Goal: Check status: Check status

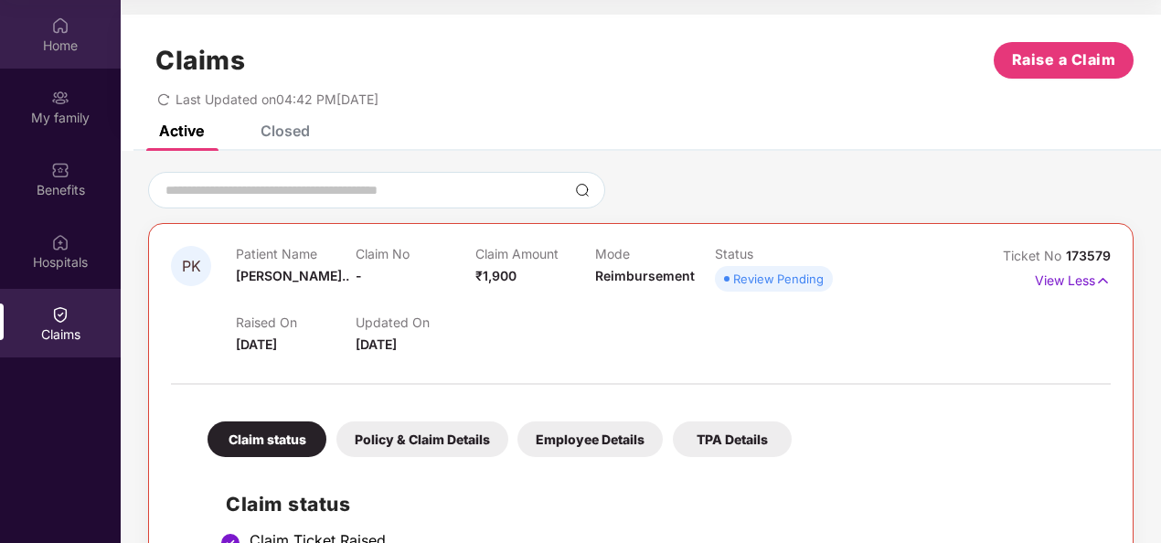
scroll to position [247, 0]
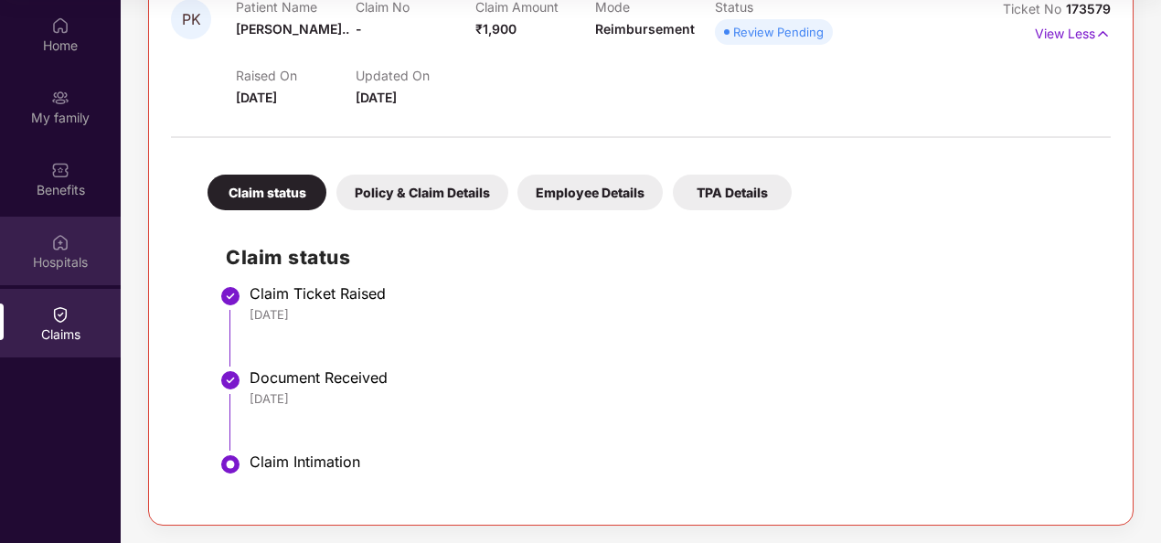
click at [62, 244] on img at bounding box center [60, 242] width 18 height 18
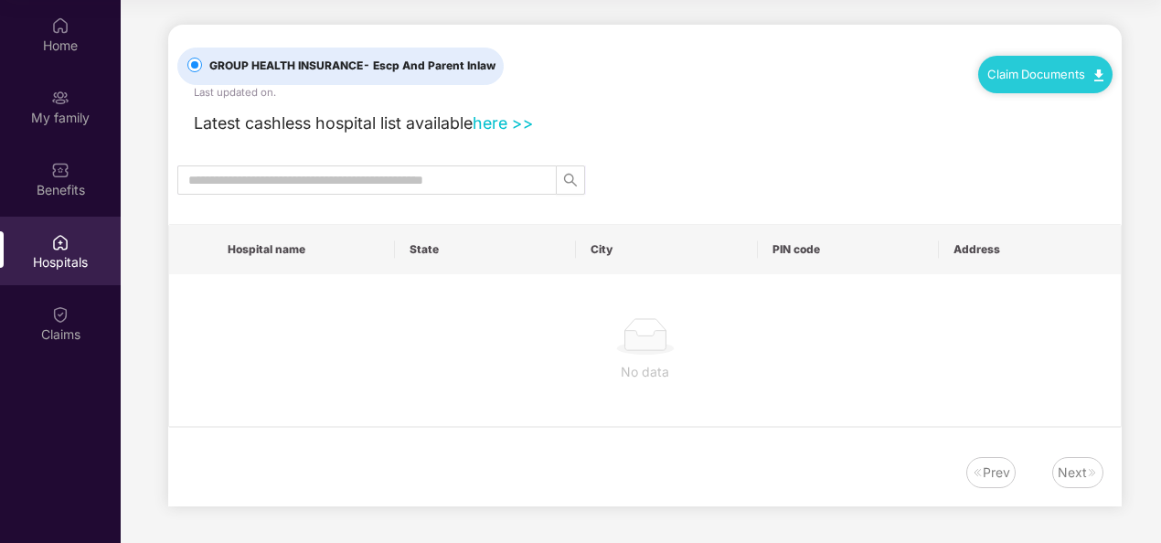
scroll to position [0, 0]
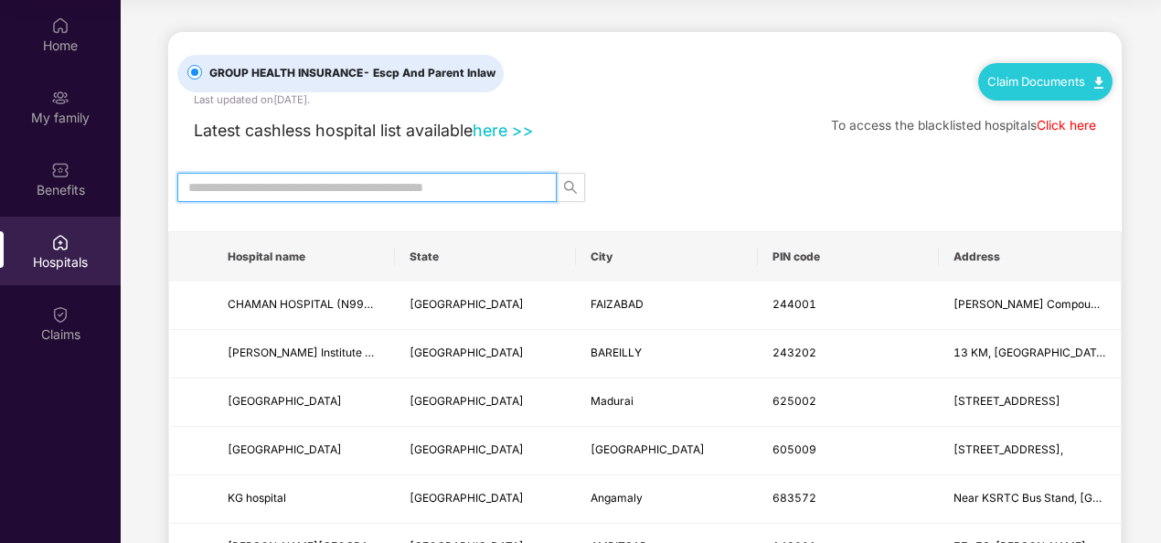
click at [490, 180] on input "text" at bounding box center [359, 187] width 343 height 20
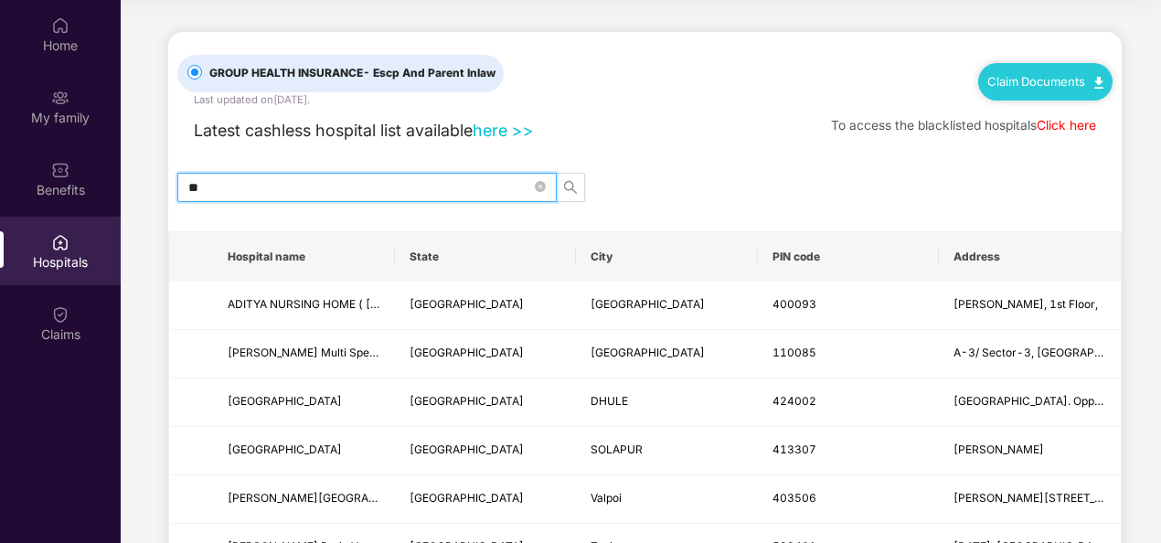
type input "*"
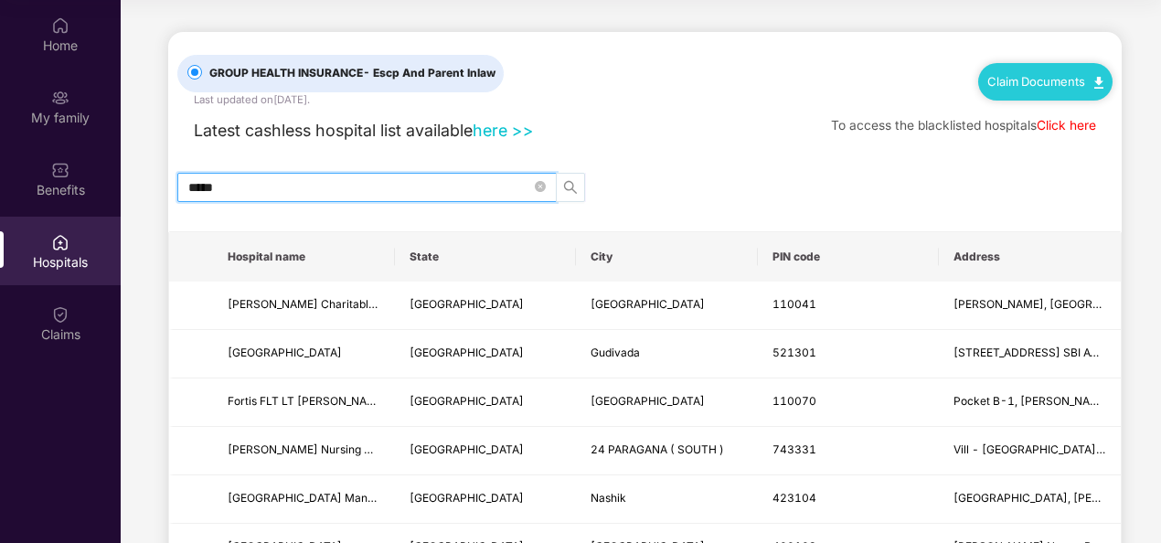
click at [570, 186] on icon "search" at bounding box center [570, 187] width 15 height 15
click at [574, 186] on icon "search" at bounding box center [570, 187] width 15 height 15
click at [574, 181] on icon "search" at bounding box center [570, 187] width 15 height 15
type input "*****"
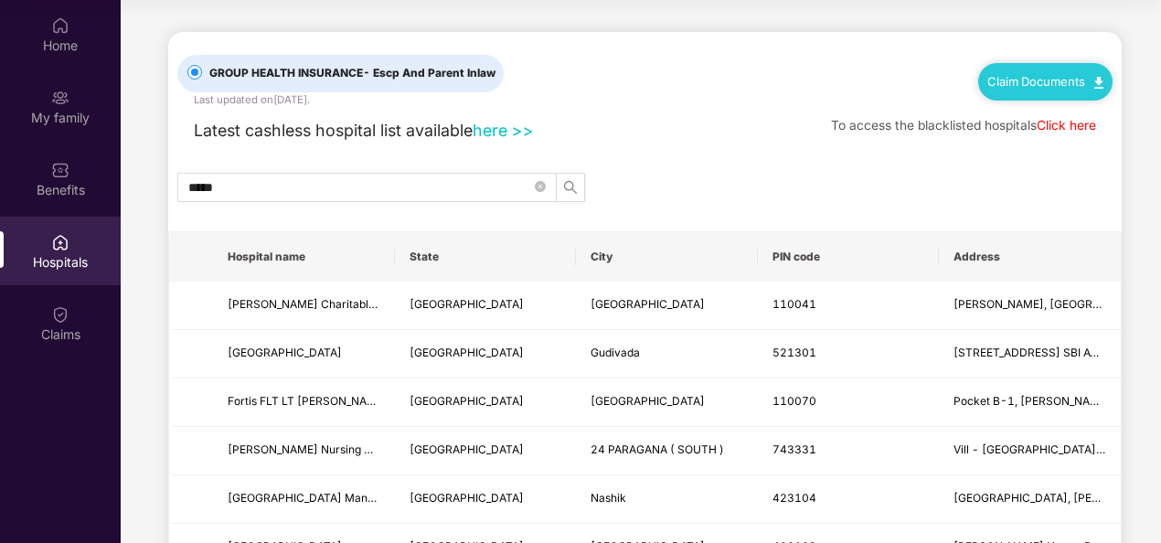
click at [512, 131] on link "here >>" at bounding box center [503, 130] width 61 height 19
click at [63, 39] on div "Home" at bounding box center [60, 46] width 121 height 18
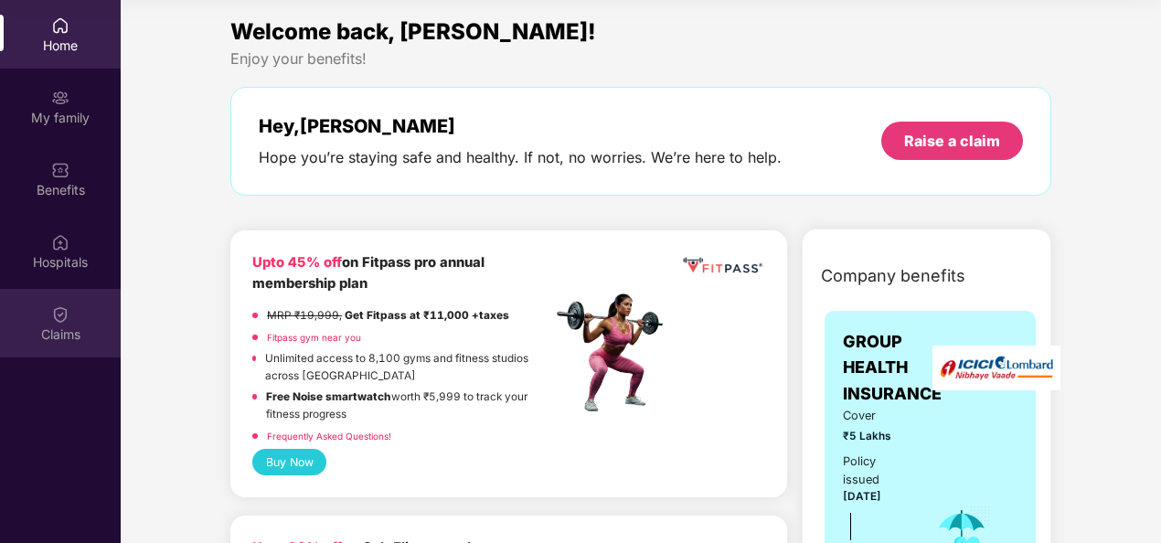
click at [71, 317] on div "Claims" at bounding box center [60, 323] width 121 height 69
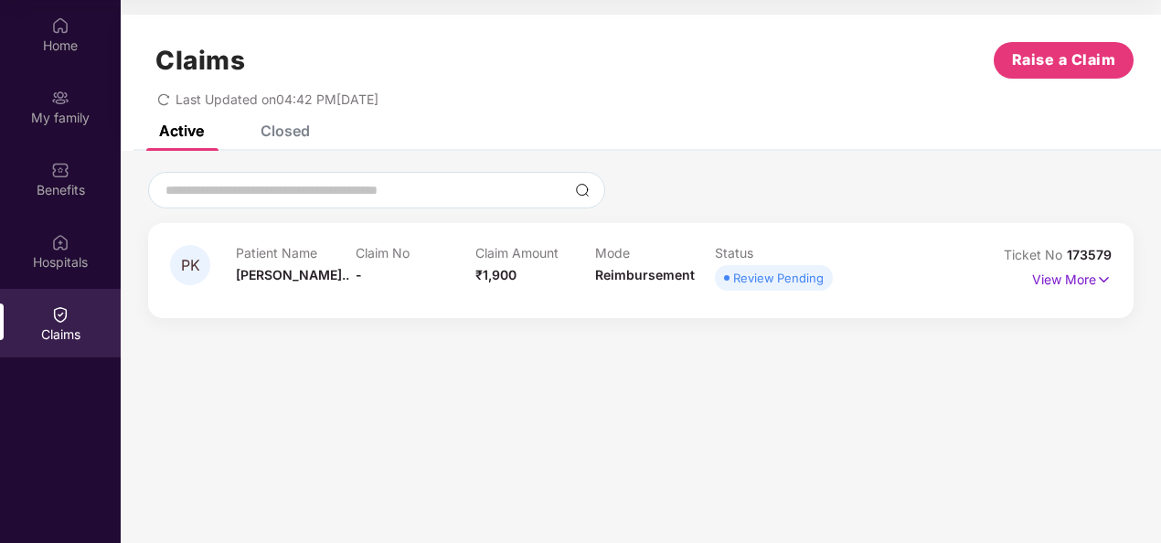
click at [892, 266] on div "Patient Name [PERSON_NAME] Claim No - Claim Amount ₹1,900 Mode Reimbursement St…" at bounding box center [595, 270] width 719 height 50
click at [1096, 278] on img at bounding box center [1104, 280] width 16 height 20
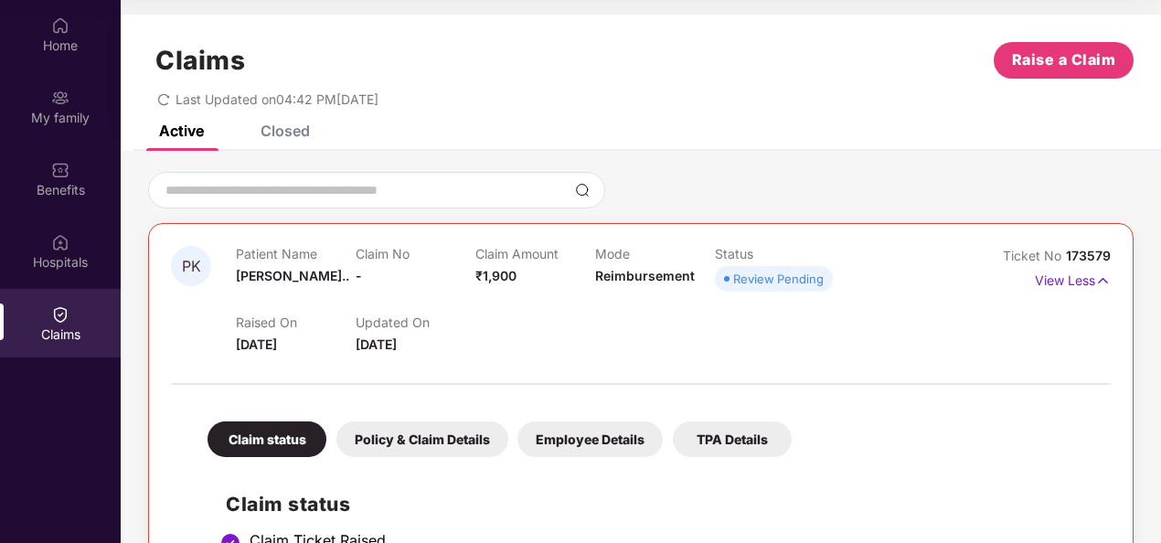
click at [276, 126] on div "Closed" at bounding box center [285, 131] width 49 height 18
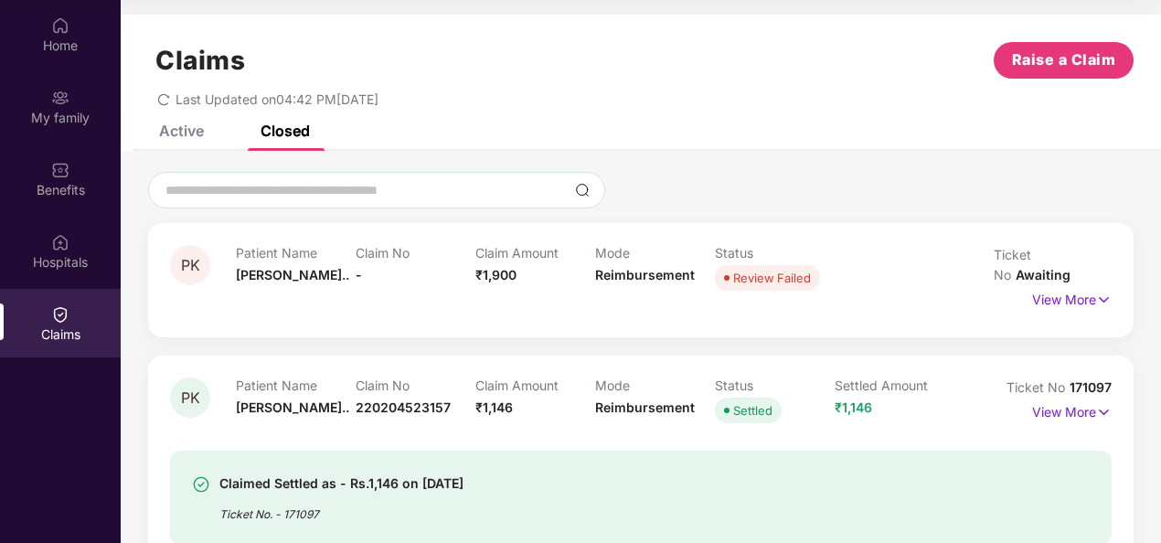
click at [188, 128] on div "Active" at bounding box center [181, 131] width 45 height 18
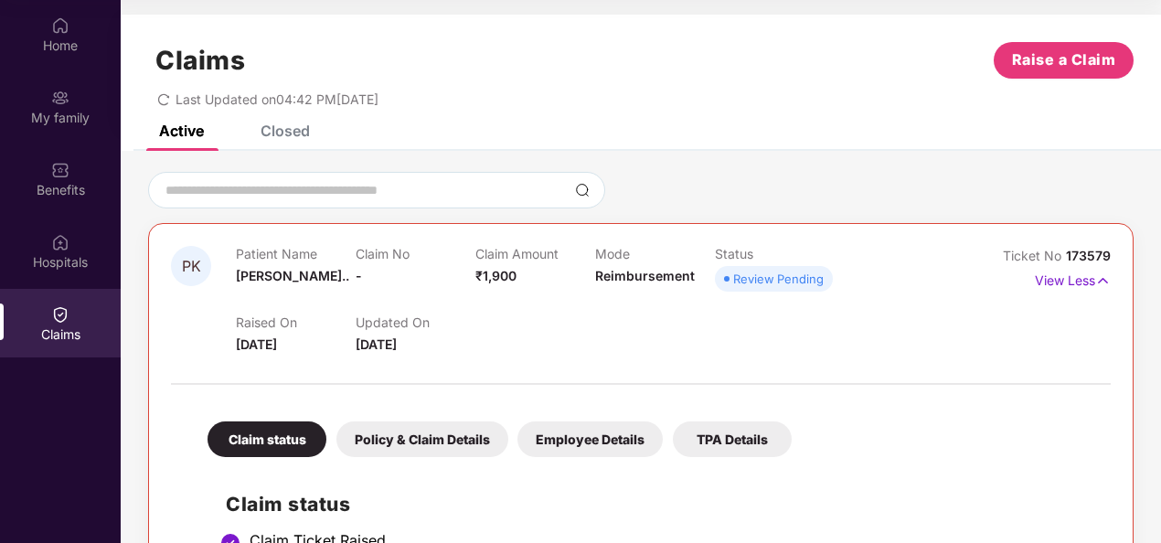
click at [269, 135] on div "Closed" at bounding box center [285, 131] width 49 height 18
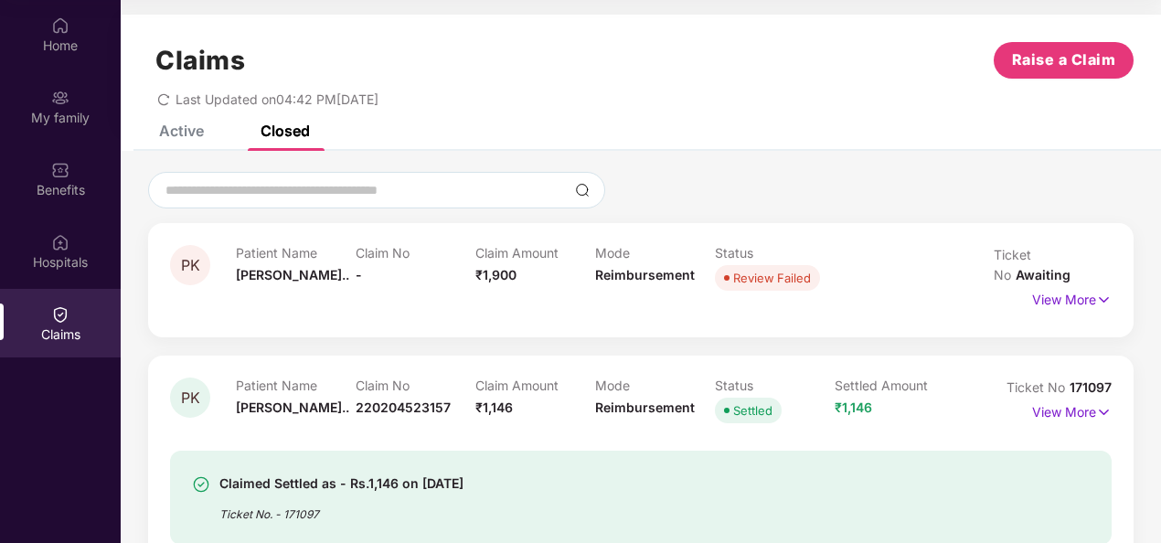
click at [199, 128] on div "Active" at bounding box center [181, 131] width 45 height 18
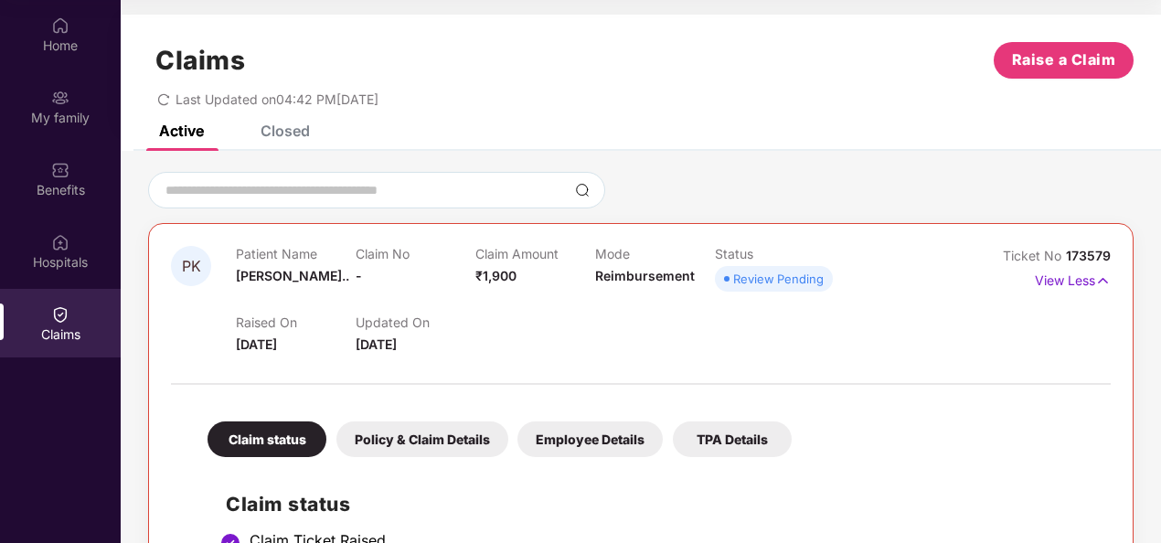
click at [272, 131] on div "Closed" at bounding box center [285, 131] width 49 height 18
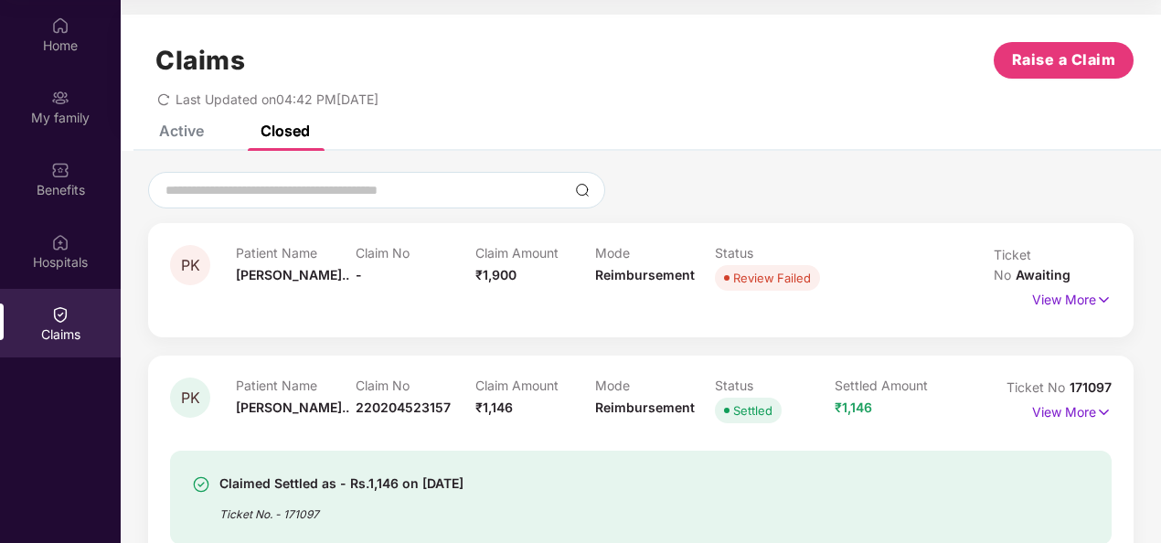
click at [157, 95] on icon "redo" at bounding box center [163, 99] width 13 height 13
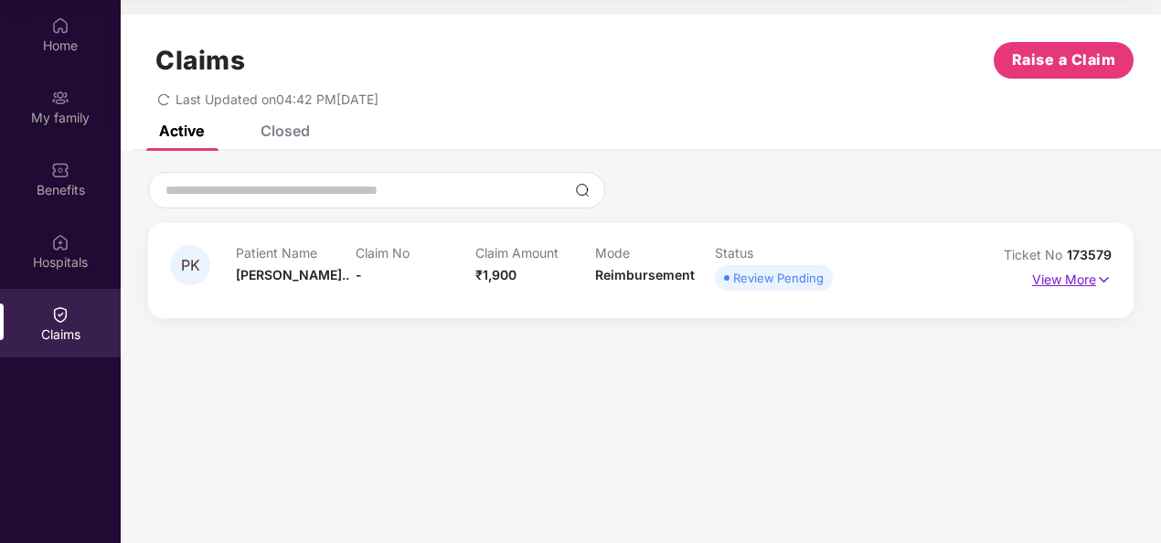
click at [1075, 277] on p "View More" at bounding box center [1072, 277] width 80 height 25
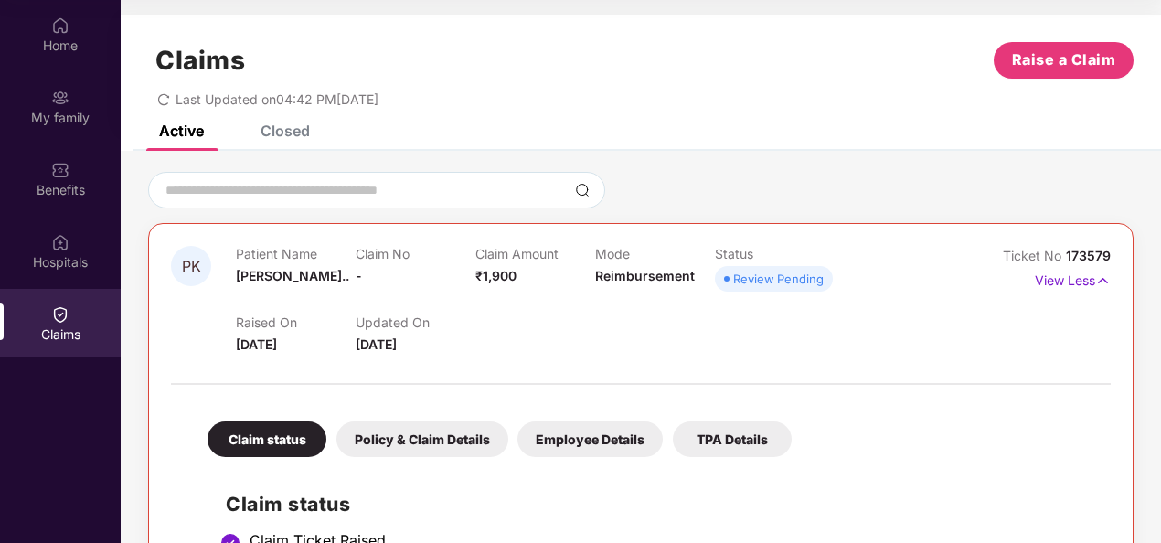
scroll to position [247, 0]
